Goal: Task Accomplishment & Management: Manage account settings

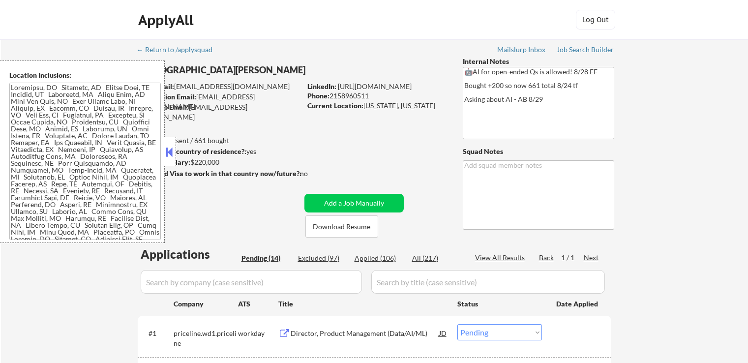
select select ""pending""
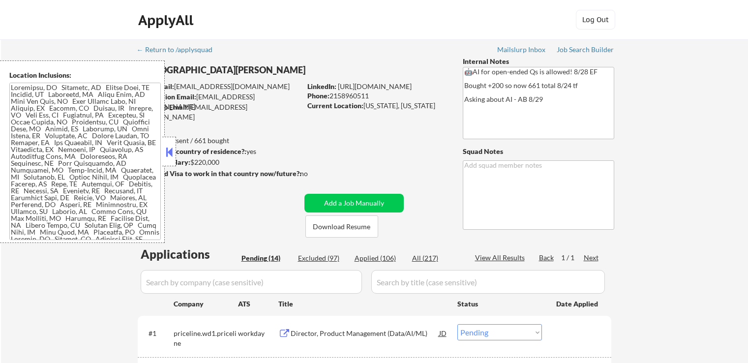
select select ""pending""
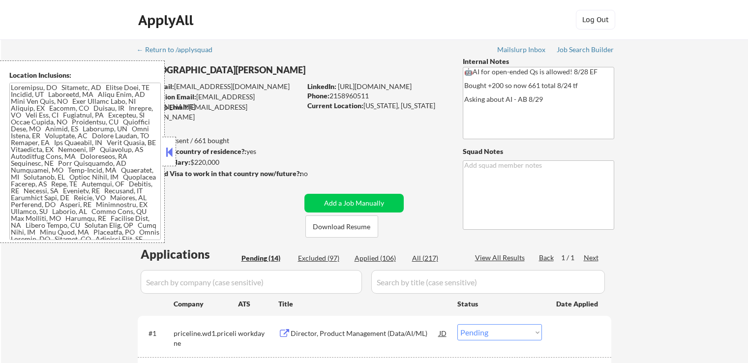
select select ""pending""
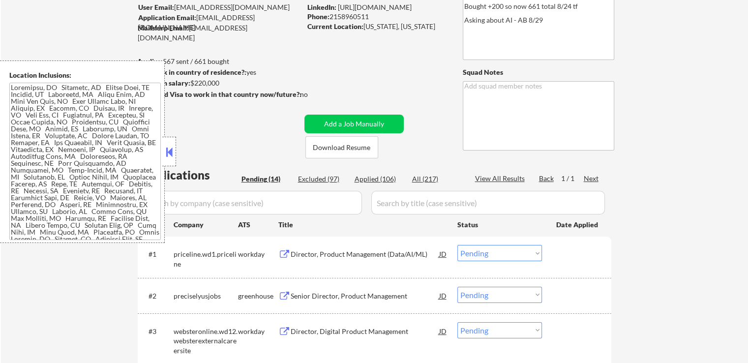
scroll to position [148, 0]
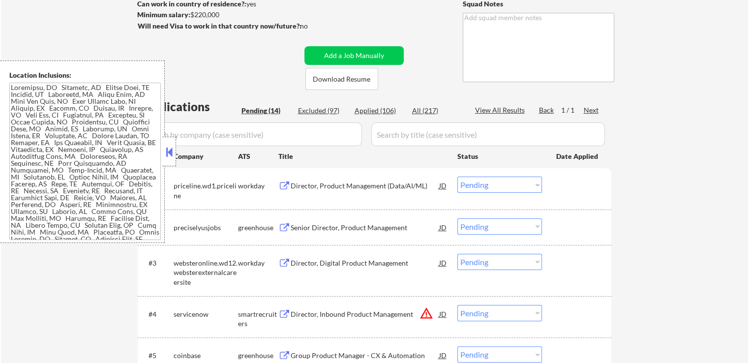
click at [172, 156] on button at bounding box center [169, 152] width 11 height 15
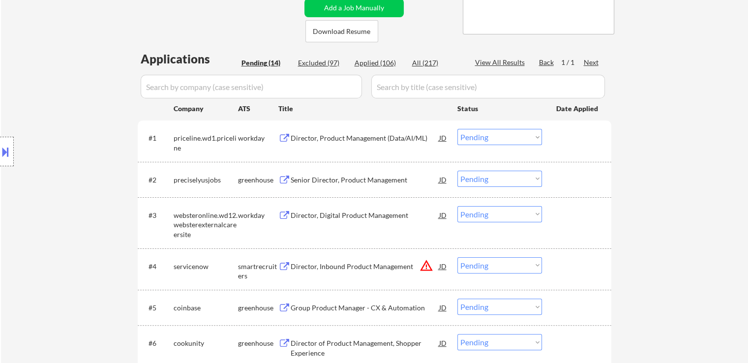
scroll to position [246, 0]
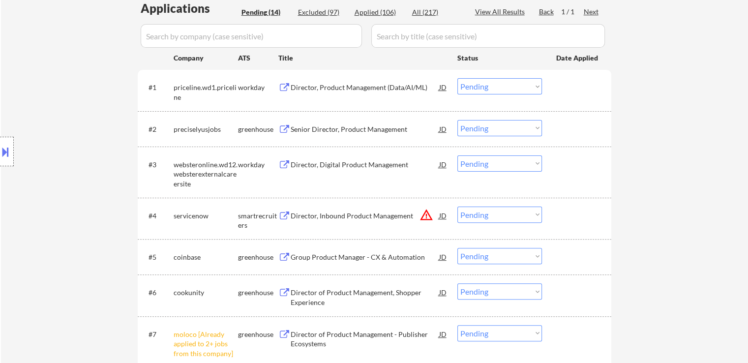
click at [283, 127] on button at bounding box center [284, 129] width 12 height 9
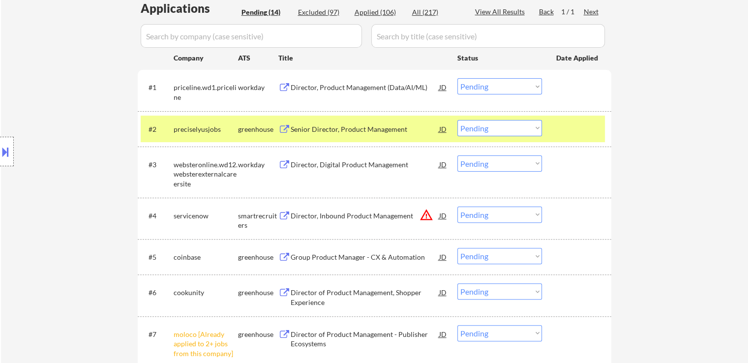
click at [503, 128] on select "Choose an option... Pending Applied Excluded (Questions) Excluded (Expired) Exc…" at bounding box center [500, 128] width 85 height 16
click at [458, 120] on select "Choose an option... Pending Applied Excluded (Questions) Excluded (Expired) Exc…" at bounding box center [500, 128] width 85 height 16
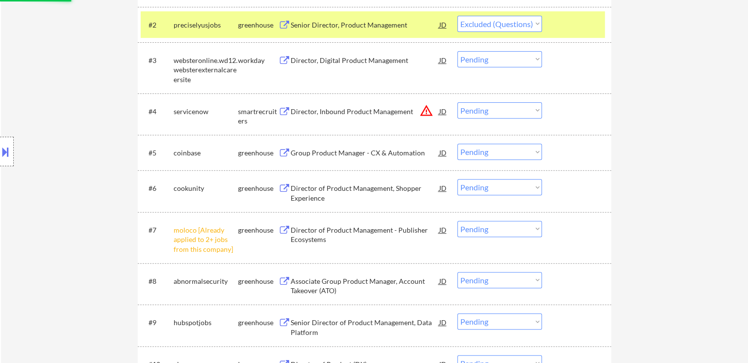
scroll to position [394, 0]
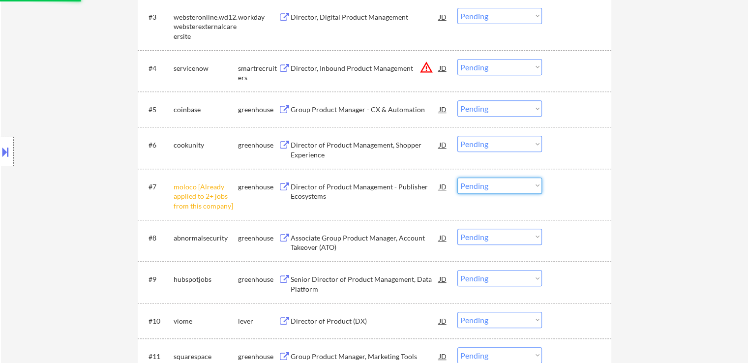
drag, startPoint x: 488, startPoint y: 186, endPoint x: 491, endPoint y: 192, distance: 6.4
click at [489, 186] on select "Choose an option... Pending Applied Excluded (Questions) Excluded (Expired) Exc…" at bounding box center [500, 186] width 85 height 16
select select ""pending""
click at [458, 178] on select "Choose an option... Pending Applied Excluded (Questions) Excluded (Expired) Exc…" at bounding box center [500, 186] width 85 height 16
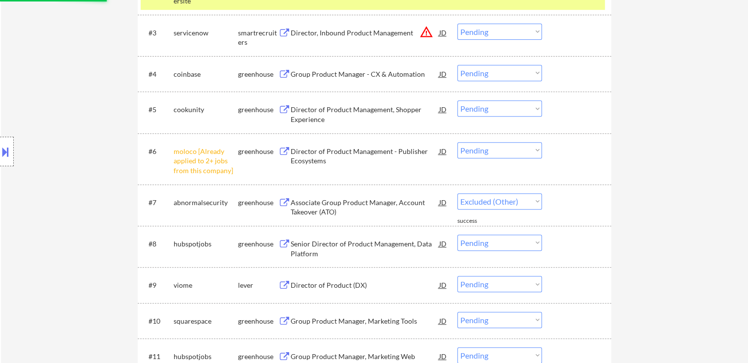
select select ""pending""
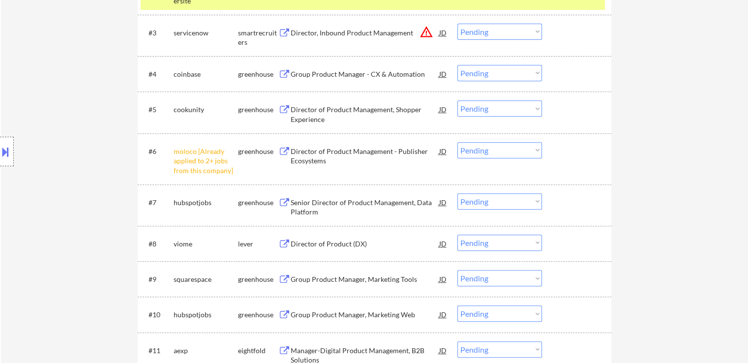
click at [502, 152] on select "Choose an option... Pending Applied Excluded (Questions) Excluded (Expired) Exc…" at bounding box center [500, 150] width 85 height 16
click at [458, 142] on select "Choose an option... Pending Applied Excluded (Questions) Excluded (Expired) Exc…" at bounding box center [500, 150] width 85 height 16
click at [636, 165] on div "← Return to /applysquad Mailslurp Inbox Job Search Builder [DEMOGRAPHIC_DATA][P…" at bounding box center [374, 49] width 747 height 807
select select ""pending""
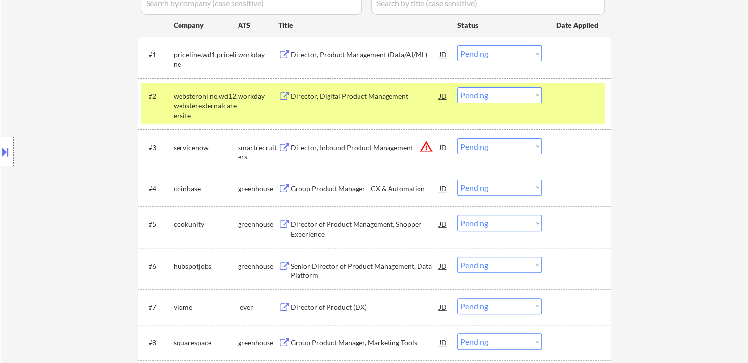
scroll to position [344, 0]
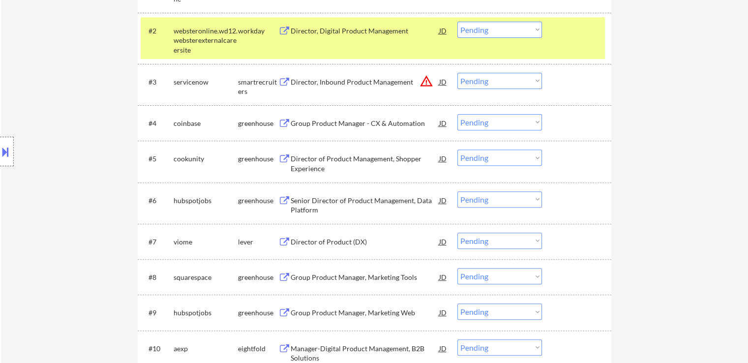
click at [289, 123] on button at bounding box center [284, 123] width 12 height 9
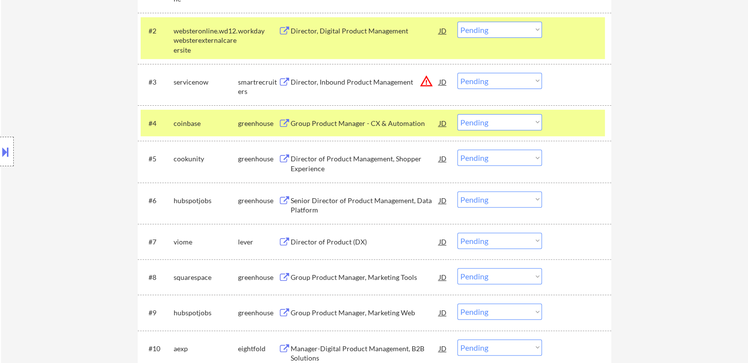
click at [499, 123] on select "Choose an option... Pending Applied Excluded (Questions) Excluded (Expired) Exc…" at bounding box center [500, 122] width 85 height 16
click at [458, 114] on select "Choose an option... Pending Applied Excluded (Questions) Excluded (Expired) Exc…" at bounding box center [500, 122] width 85 height 16
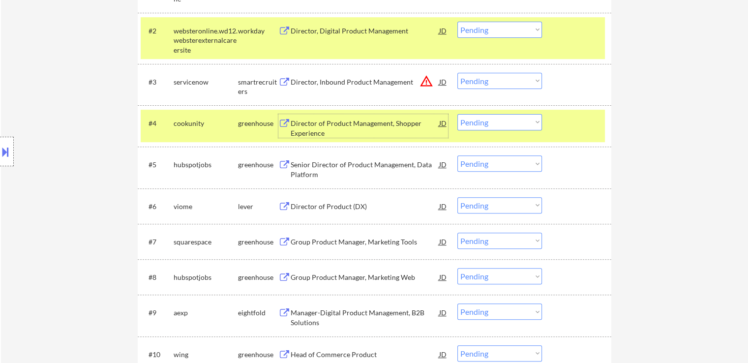
click at [327, 128] on div "Director of Product Management, Shopper Experience" at bounding box center [365, 128] width 149 height 19
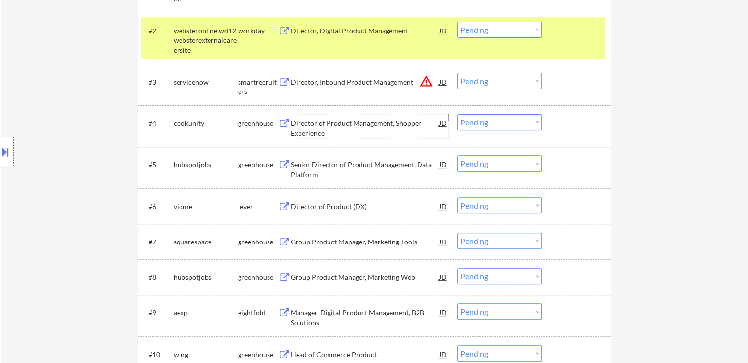
click at [0, 152] on button at bounding box center [5, 152] width 11 height 16
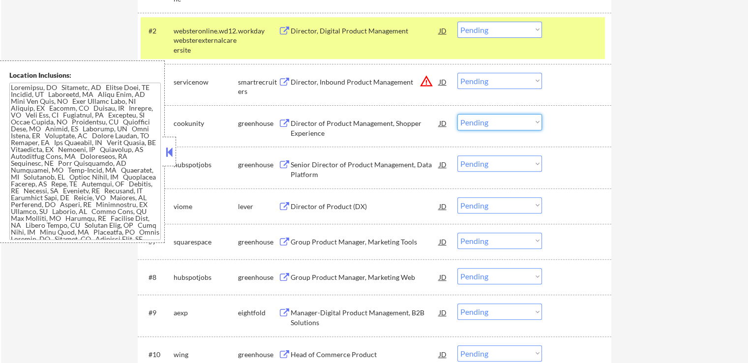
click at [490, 123] on select "Choose an option... Pending Applied Excluded (Questions) Excluded (Expired) Exc…" at bounding box center [500, 122] width 85 height 16
click at [458, 114] on select "Choose an option... Pending Applied Excluded (Questions) Excluded (Expired) Exc…" at bounding box center [500, 122] width 85 height 16
select select ""pending""
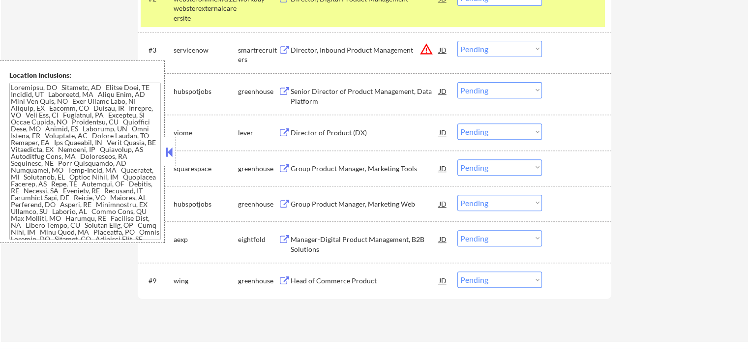
scroll to position [394, 0]
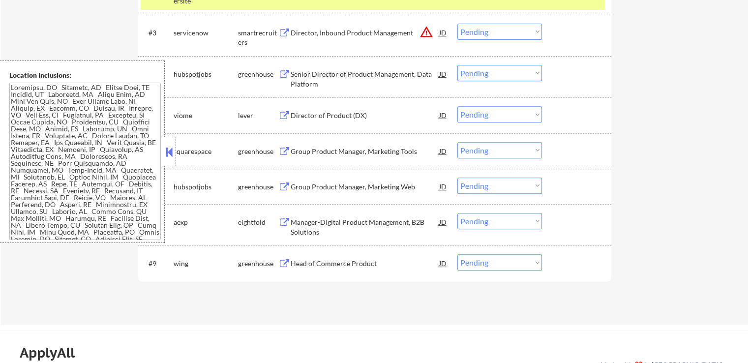
click at [306, 115] on div "Director of Product (DX)" at bounding box center [365, 116] width 149 height 10
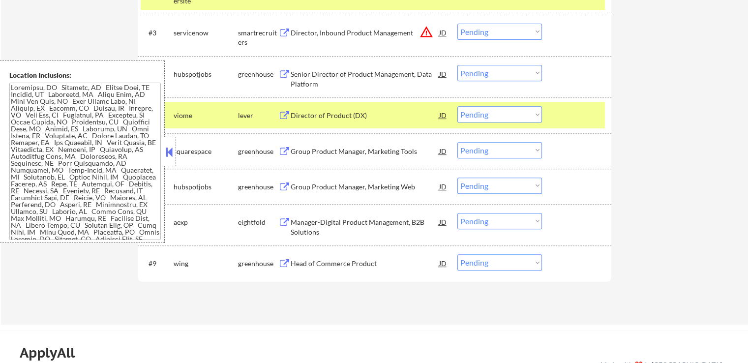
click at [300, 149] on div "Group Product Manager, Marketing Tools" at bounding box center [365, 152] width 149 height 10
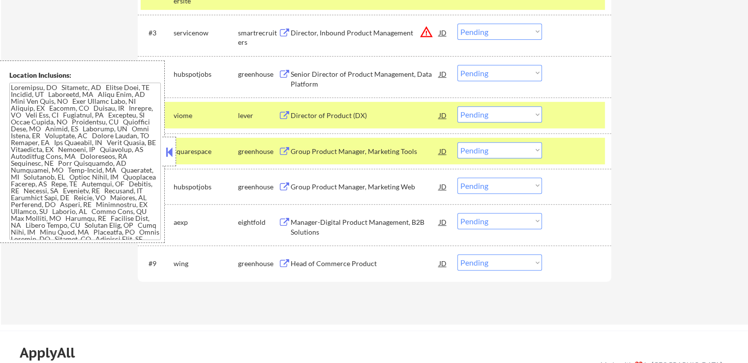
click at [294, 183] on div "Group Product Manager, Marketing Web" at bounding box center [365, 187] width 149 height 10
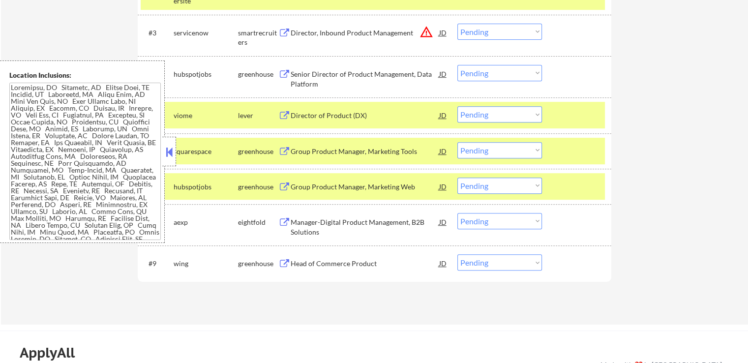
click at [296, 264] on div "Head of Commerce Product" at bounding box center [365, 264] width 149 height 10
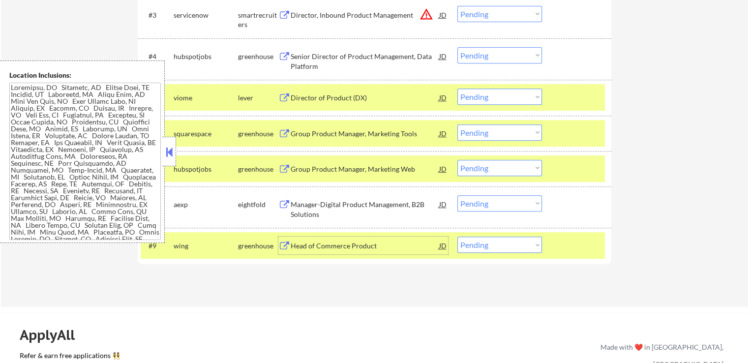
scroll to position [443, 0]
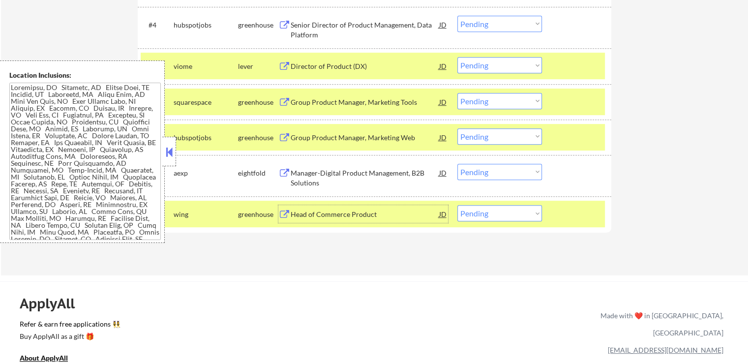
click at [502, 135] on select "Choose an option... Pending Applied Excluded (Questions) Excluded (Expired) Exc…" at bounding box center [500, 136] width 85 height 16
click at [458, 128] on select "Choose an option... Pending Applied Excluded (Questions) Excluded (Expired) Exc…" at bounding box center [500, 136] width 85 height 16
select select ""pending""
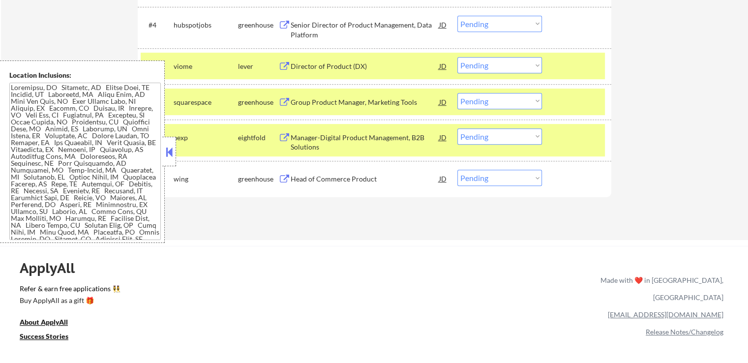
click at [490, 68] on select "Choose an option... Pending Applied Excluded (Questions) Excluded (Expired) Exc…" at bounding box center [500, 65] width 85 height 16
click at [458, 57] on select "Choose an option... Pending Applied Excluded (Questions) Excluded (Expired) Exc…" at bounding box center [500, 65] width 85 height 16
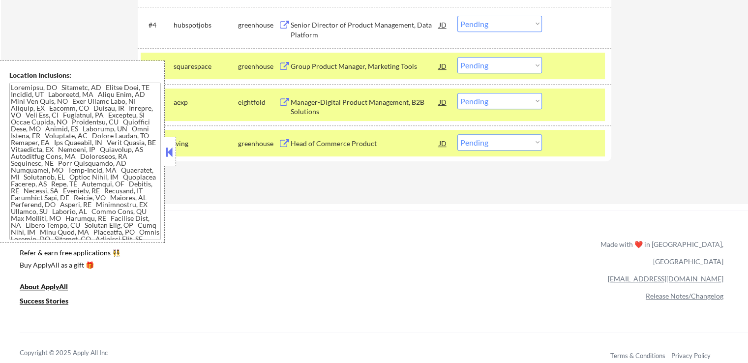
drag, startPoint x: 476, startPoint y: 67, endPoint x: 480, endPoint y: 72, distance: 6.0
click at [477, 67] on select "Choose an option... Pending Applied Excluded (Questions) Excluded (Expired) Exc…" at bounding box center [500, 65] width 85 height 16
click at [458, 57] on select "Choose an option... Pending Applied Excluded (Questions) Excluded (Expired) Exc…" at bounding box center [500, 65] width 85 height 16
select select ""pending""
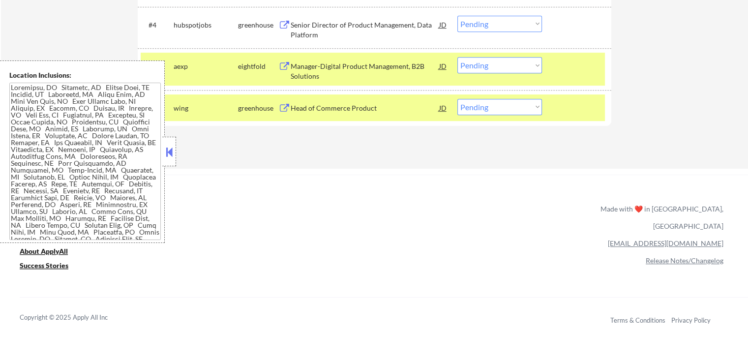
click at [493, 99] on select "Choose an option... Pending Applied Excluded (Questions) Excluded (Expired) Exc…" at bounding box center [500, 107] width 85 height 16
select select ""excluded__bad_match_""
click at [458, 99] on select "Choose an option... Pending Applied Excluded (Questions) Excluded (Expired) Exc…" at bounding box center [500, 107] width 85 height 16
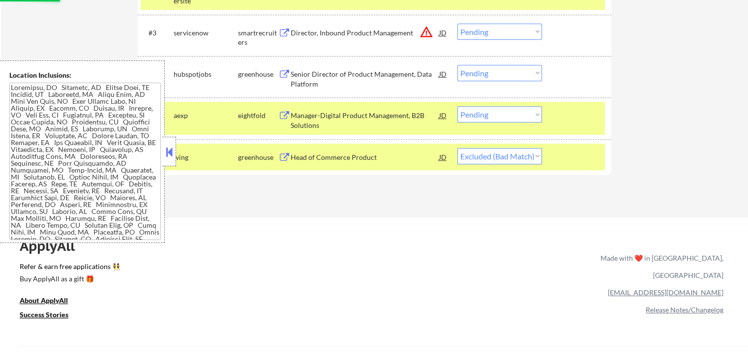
scroll to position [344, 0]
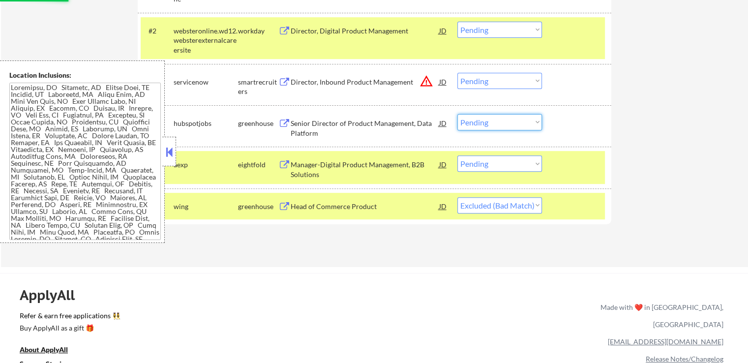
drag, startPoint x: 480, startPoint y: 124, endPoint x: 485, endPoint y: 128, distance: 6.6
click at [481, 124] on select "Choose an option... Pending Applied Excluded (Questions) Excluded (Expired) Exc…" at bounding box center [500, 122] width 85 height 16
click at [458, 114] on select "Choose an option... Pending Applied Excluded (Questions) Excluded (Expired) Exc…" at bounding box center [500, 122] width 85 height 16
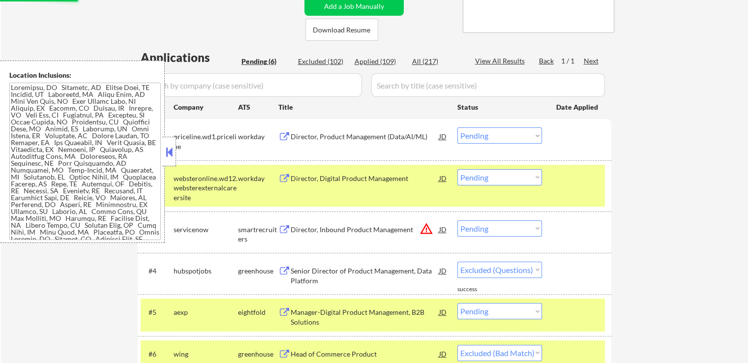
select select ""pending""
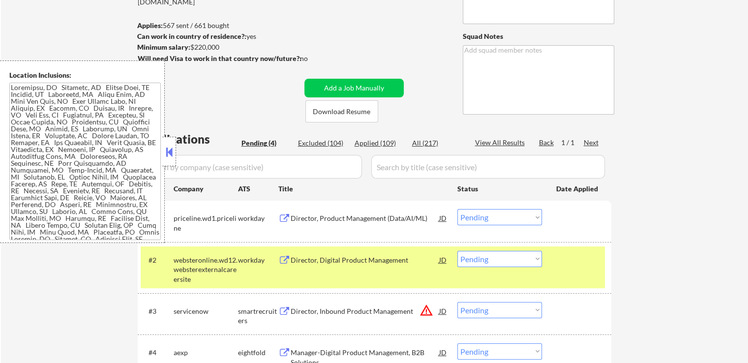
scroll to position [98, 0]
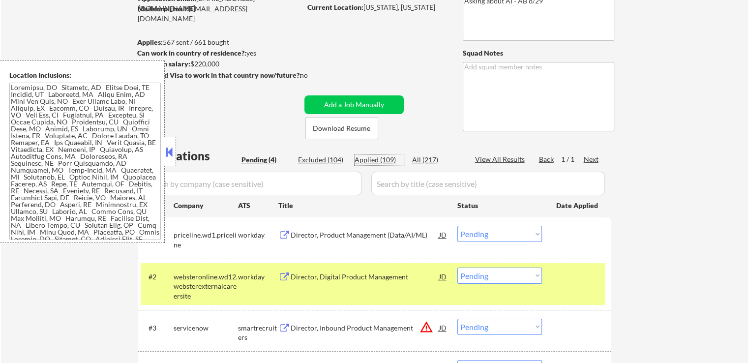
click at [386, 160] on div "Applied (109)" at bounding box center [379, 160] width 49 height 10
select select ""applied""
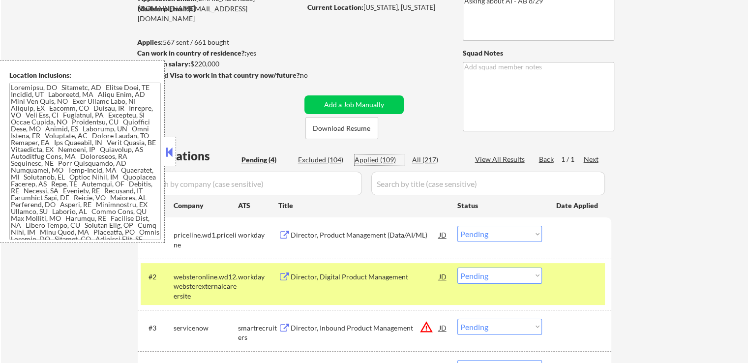
select select ""applied""
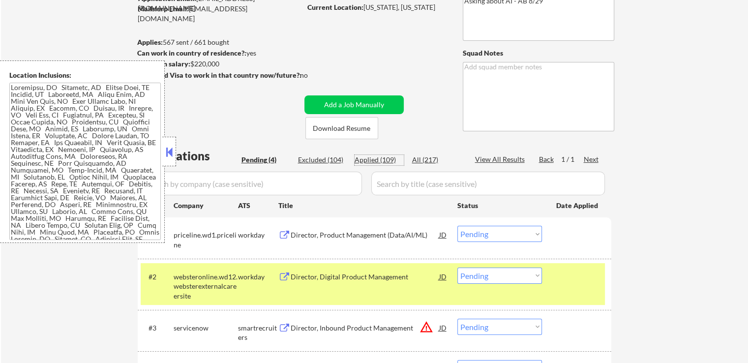
select select ""applied""
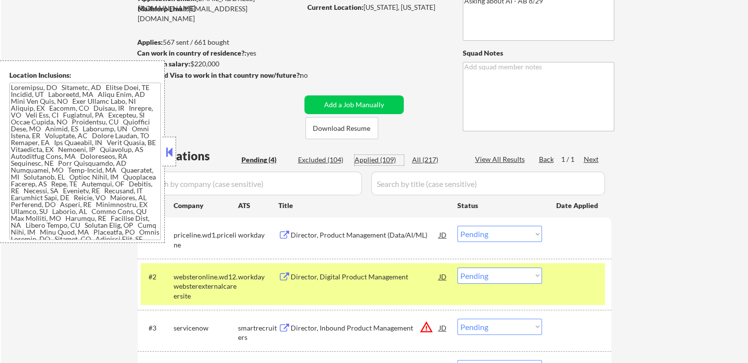
select select ""applied""
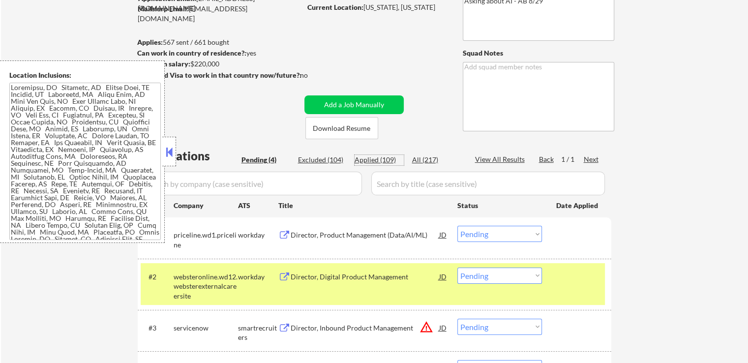
select select ""applied""
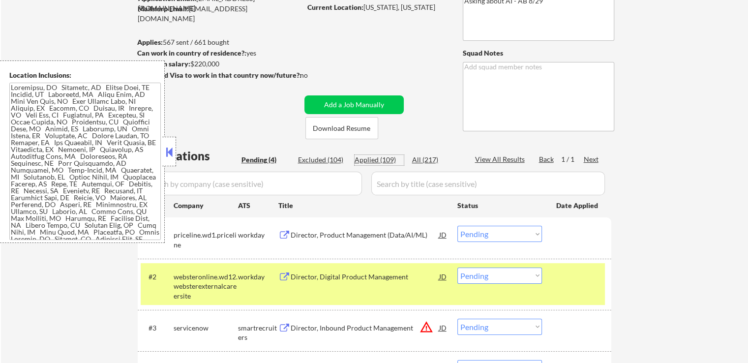
select select ""applied""
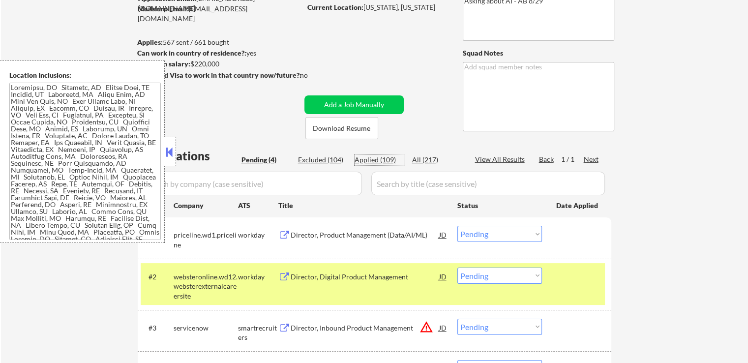
select select ""applied""
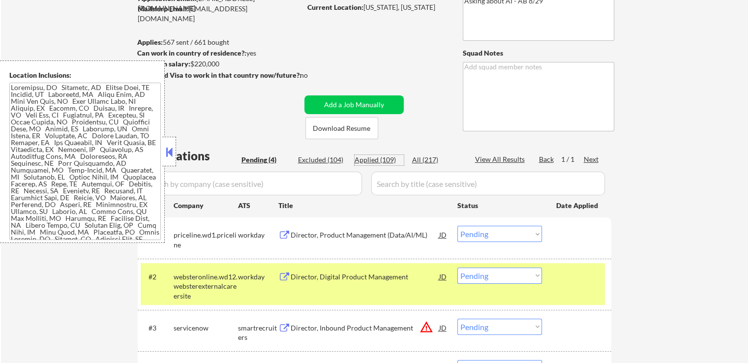
select select ""applied""
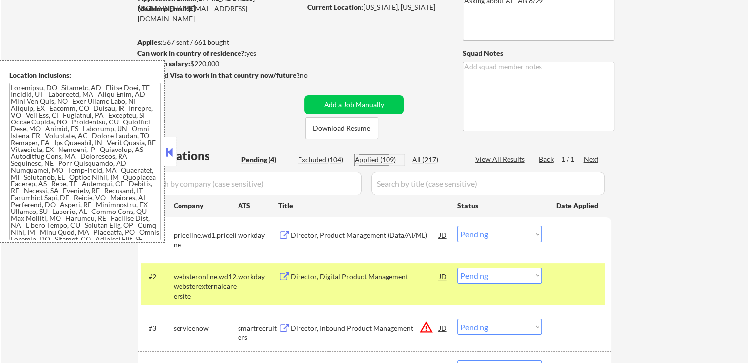
select select ""applied""
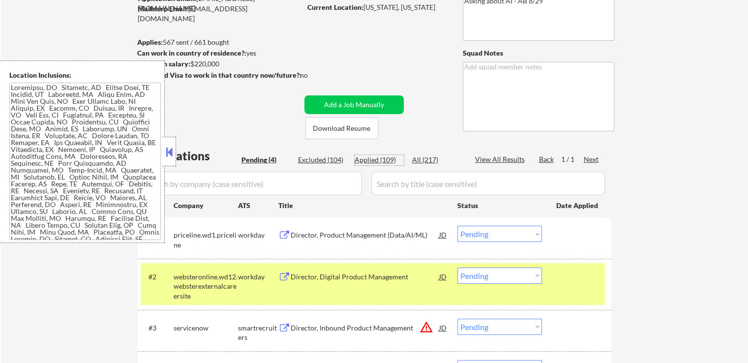
select select ""applied""
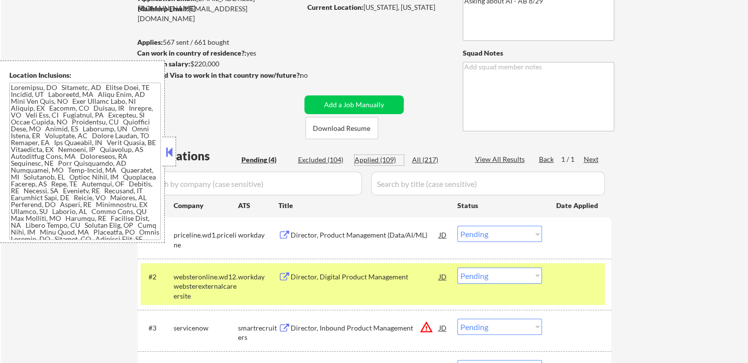
select select ""applied""
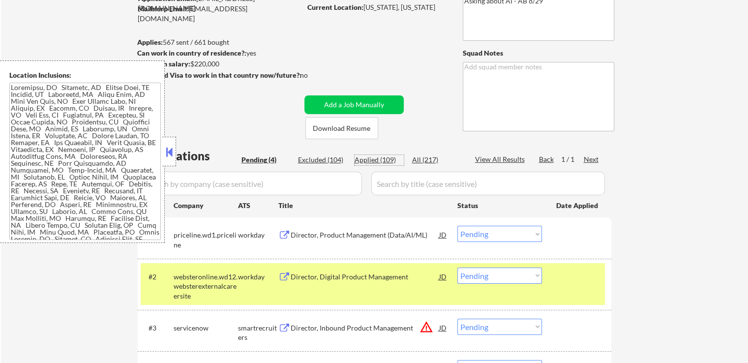
select select ""applied""
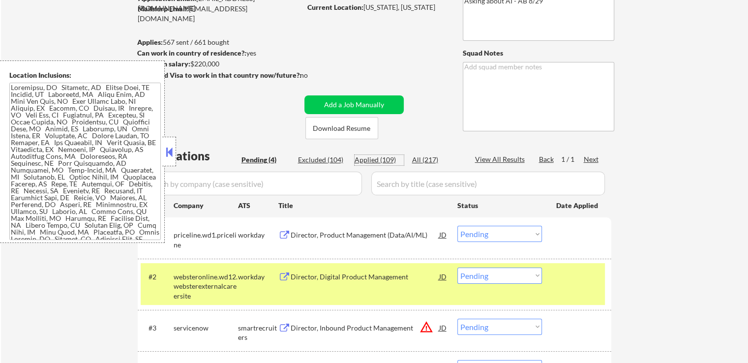
select select ""applied""
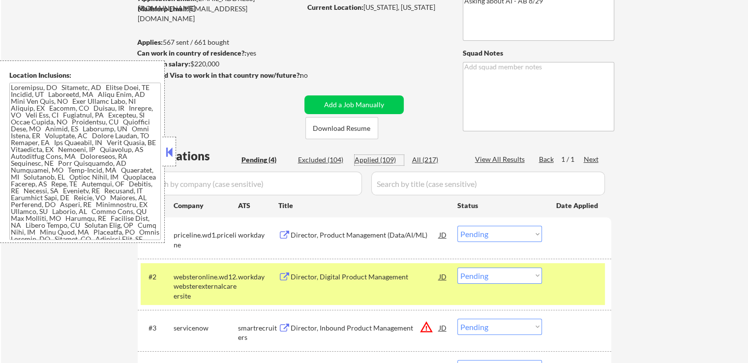
select select ""applied""
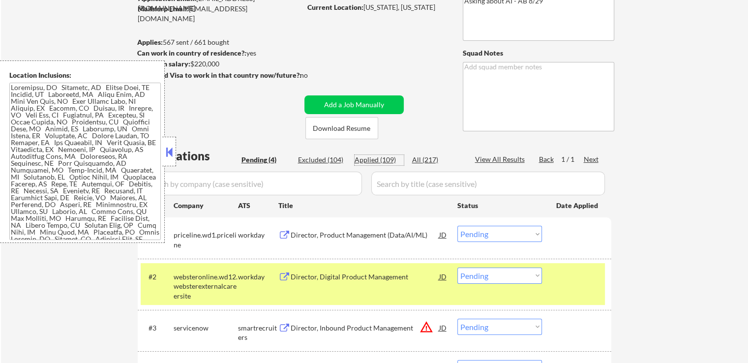
select select ""applied""
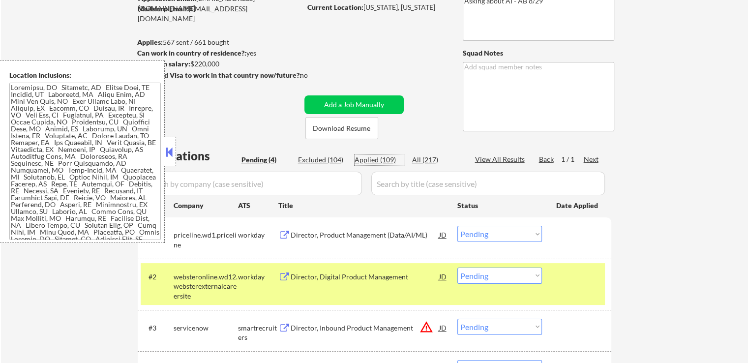
select select ""applied""
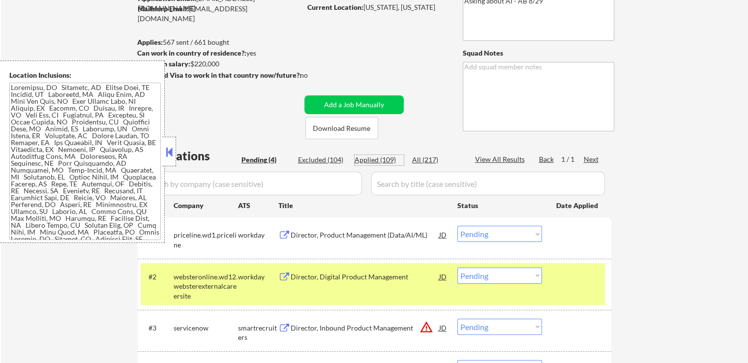
select select ""applied""
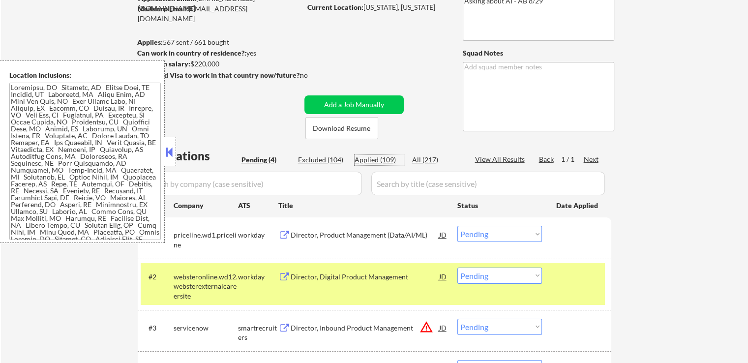
select select ""applied""
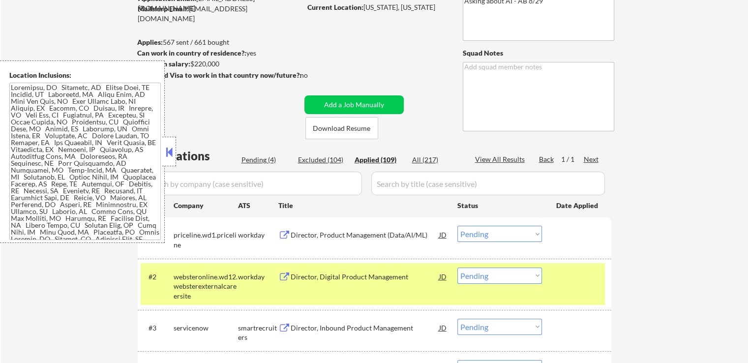
select select ""applied""
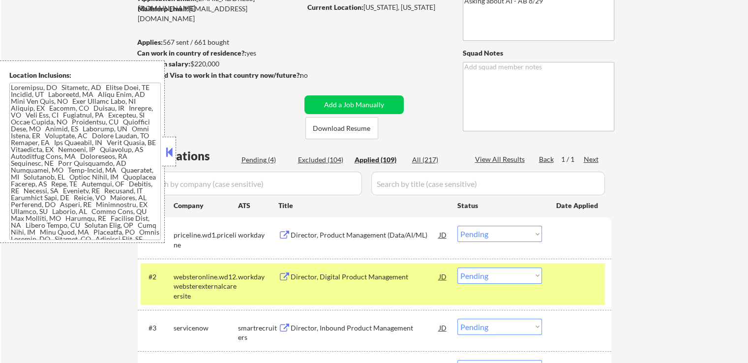
select select ""applied""
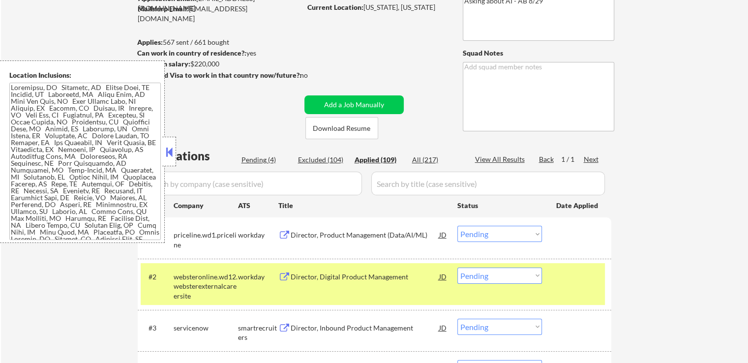
select select ""applied""
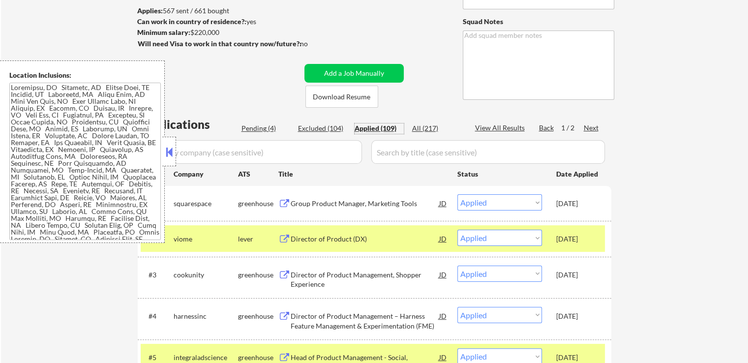
scroll to position [148, 0]
